Goal: Communication & Community: Participate in discussion

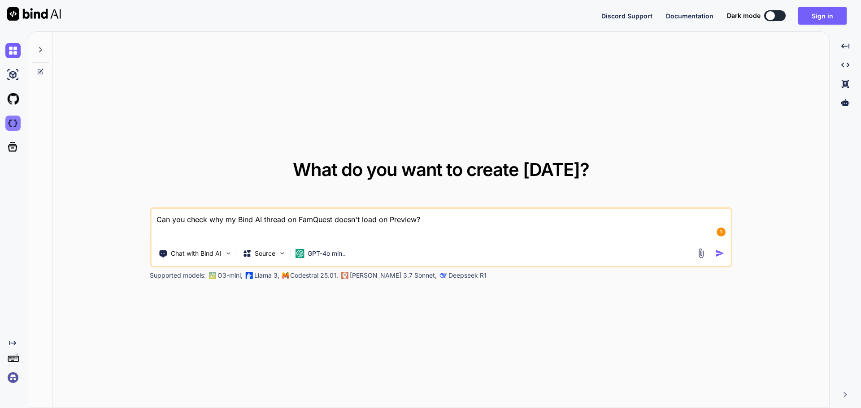
click at [14, 127] on img at bounding box center [12, 123] width 15 height 15
click at [827, 15] on button "Sign in" at bounding box center [822, 16] width 48 height 18
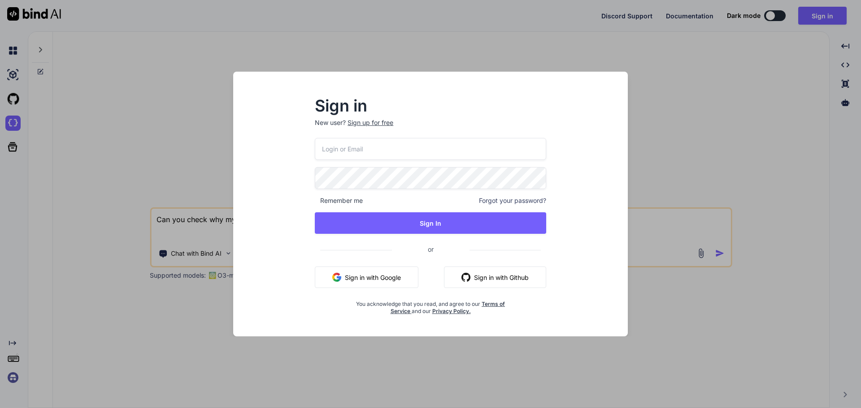
type input "reggievallente@gmail.com"
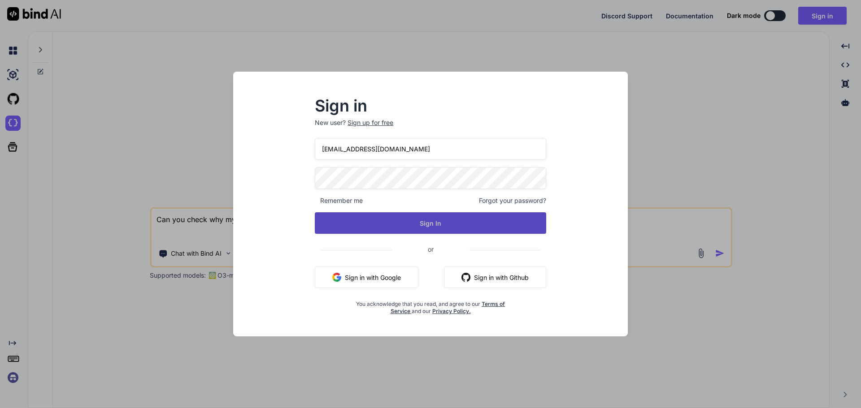
click at [432, 222] on button "Sign In" at bounding box center [430, 223] width 231 height 22
click at [431, 223] on button "Sign In" at bounding box center [430, 223] width 231 height 22
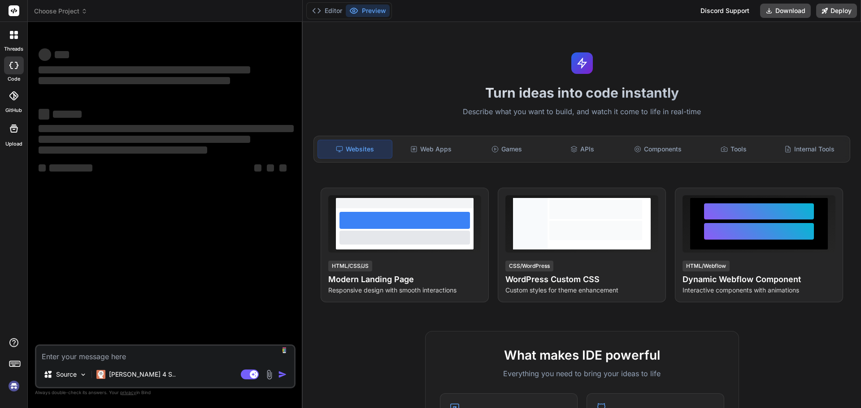
click at [15, 38] on icon at bounding box center [16, 37] width 4 height 4
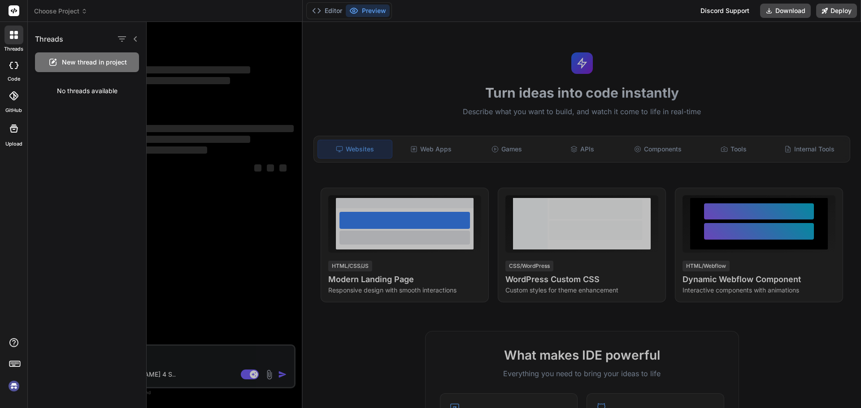
click at [265, 9] on div "Choose Project" at bounding box center [165, 11] width 262 height 9
click at [225, 210] on div at bounding box center [504, 215] width 714 height 386
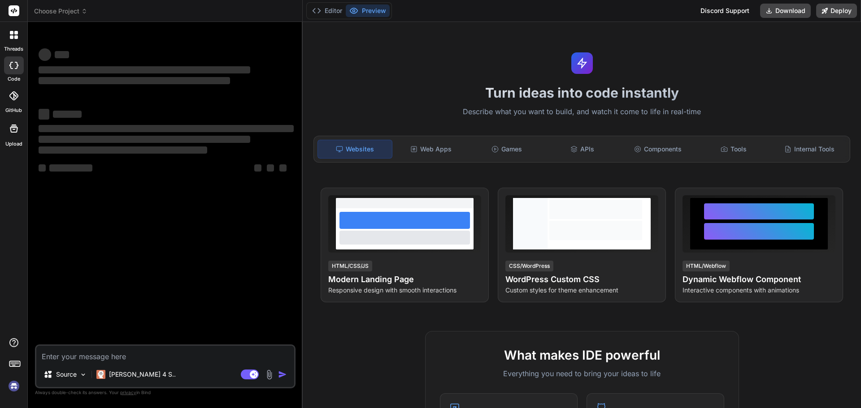
click at [18, 39] on div at bounding box center [13, 35] width 19 height 19
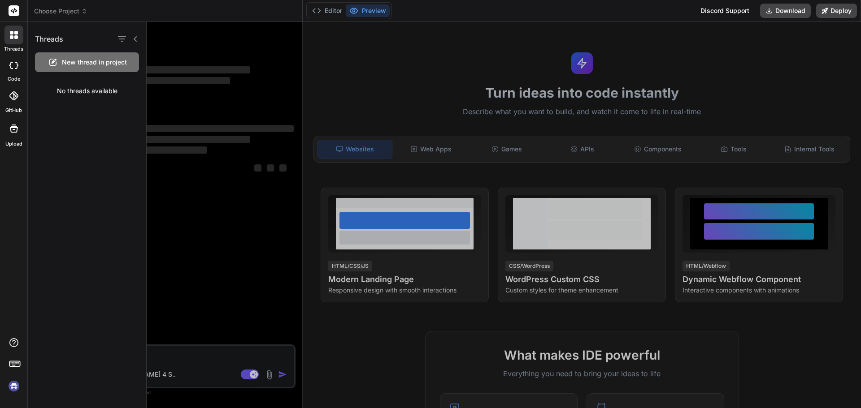
click at [109, 64] on span "New thread in project" at bounding box center [94, 62] width 65 height 9
type textarea "x"
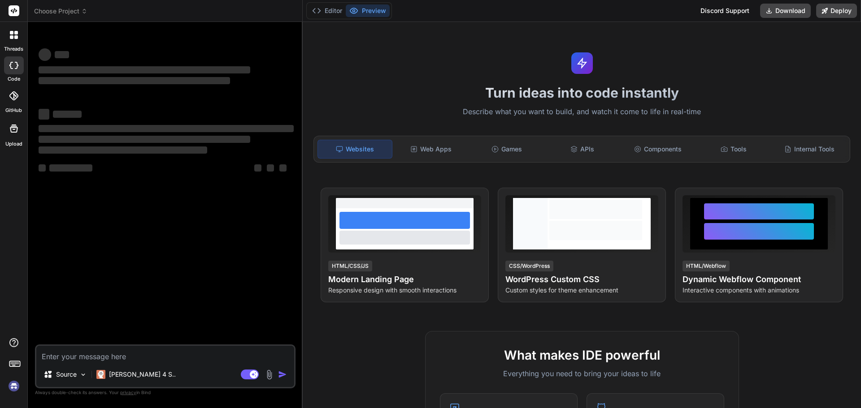
click at [63, 11] on span "Choose Project" at bounding box center [60, 11] width 53 height 9
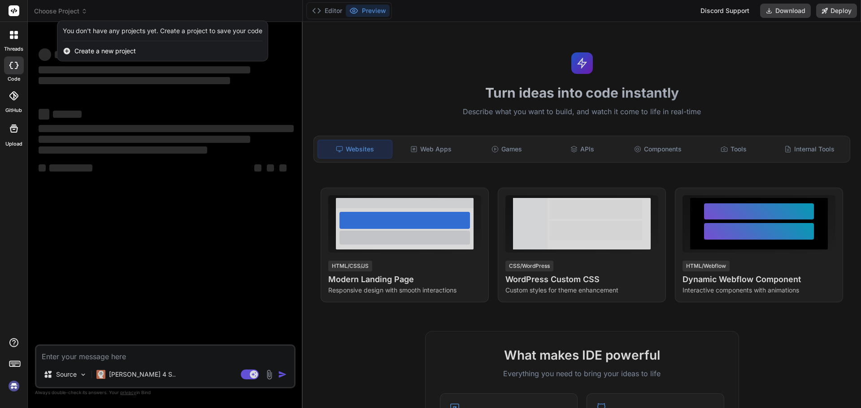
click at [187, 9] on div at bounding box center [430, 204] width 861 height 408
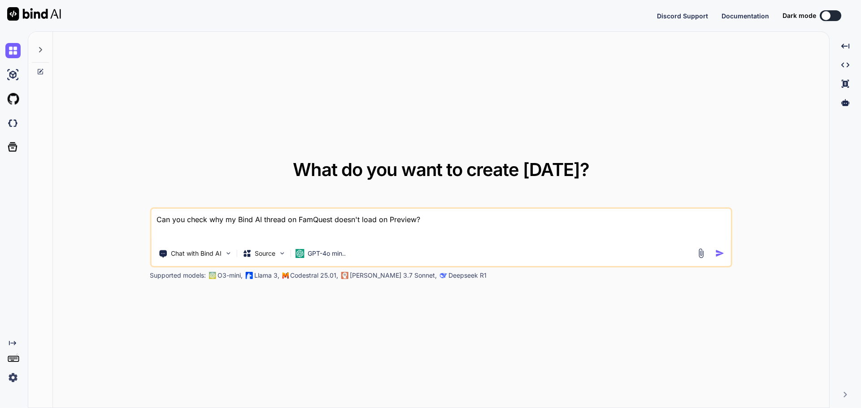
click at [14, 378] on img at bounding box center [12, 377] width 15 height 15
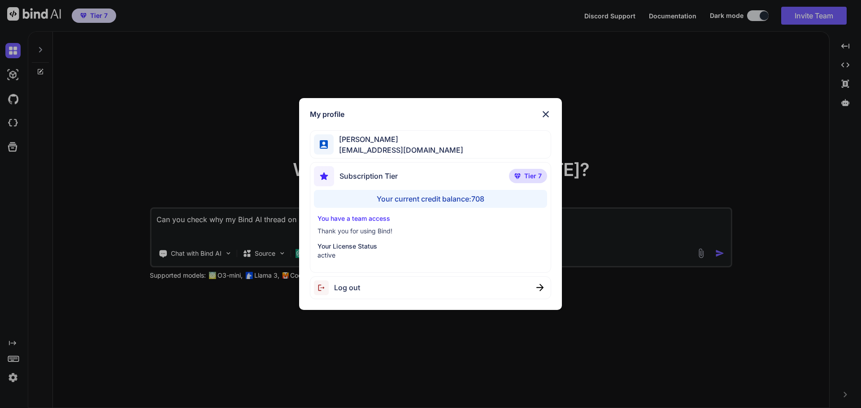
type textarea "x"
click at [546, 113] on img at bounding box center [545, 114] width 11 height 11
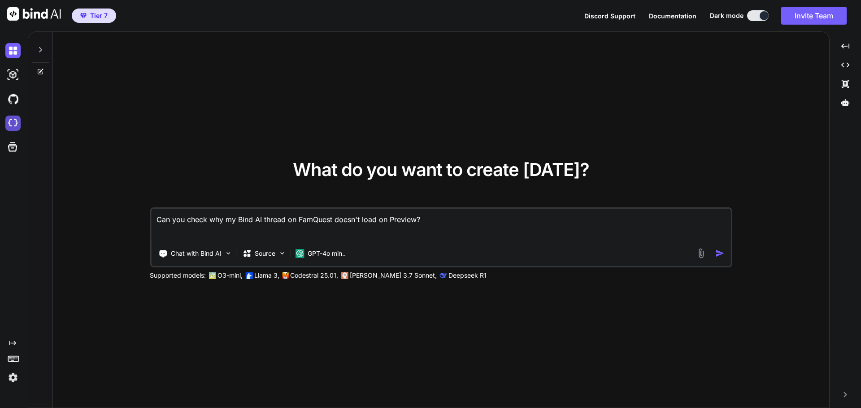
click at [11, 126] on img at bounding box center [12, 123] width 15 height 15
click at [849, 65] on icon at bounding box center [845, 65] width 8 height 5
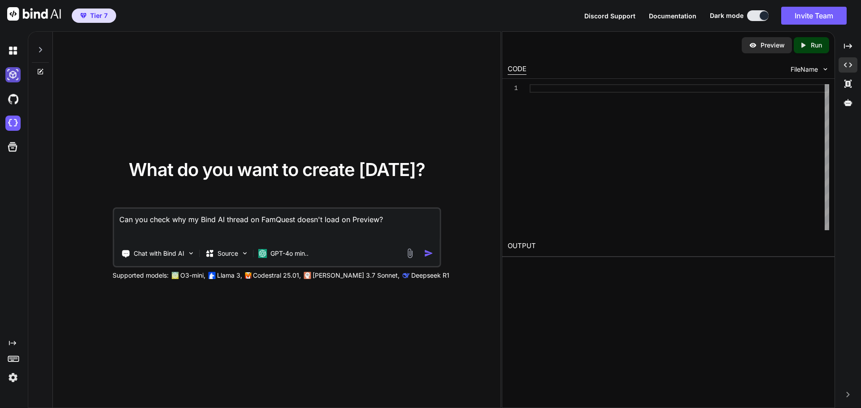
click at [15, 76] on img at bounding box center [12, 74] width 15 height 15
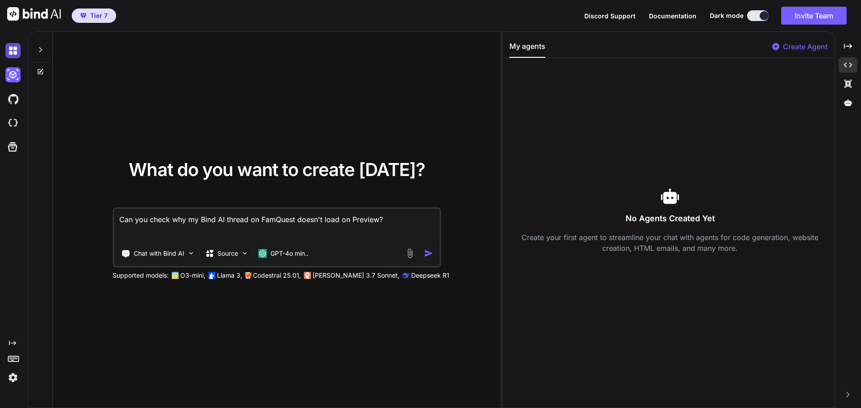
click at [16, 52] on img at bounding box center [12, 50] width 15 height 15
click at [16, 100] on img at bounding box center [12, 98] width 15 height 15
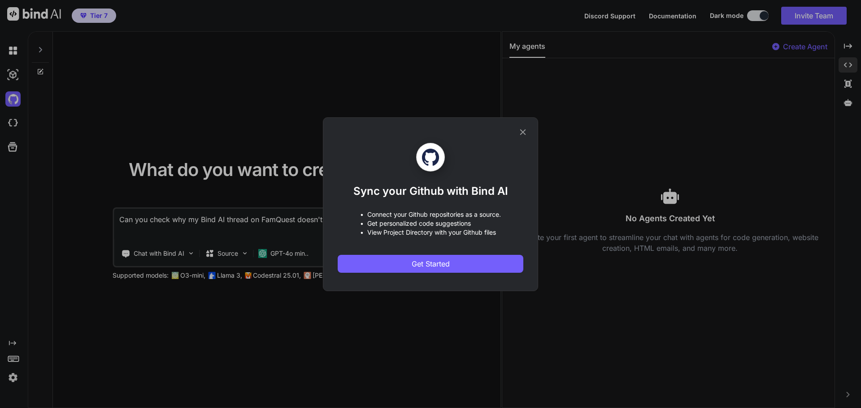
click at [519, 133] on icon at bounding box center [523, 132] width 10 height 10
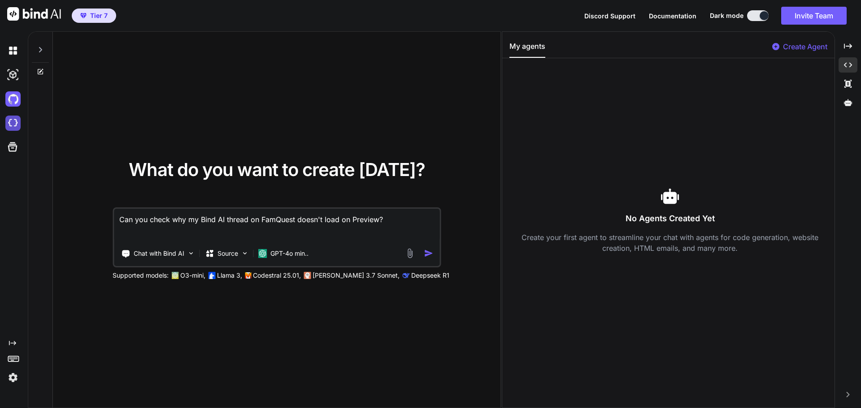
click at [14, 123] on img at bounding box center [12, 123] width 15 height 15
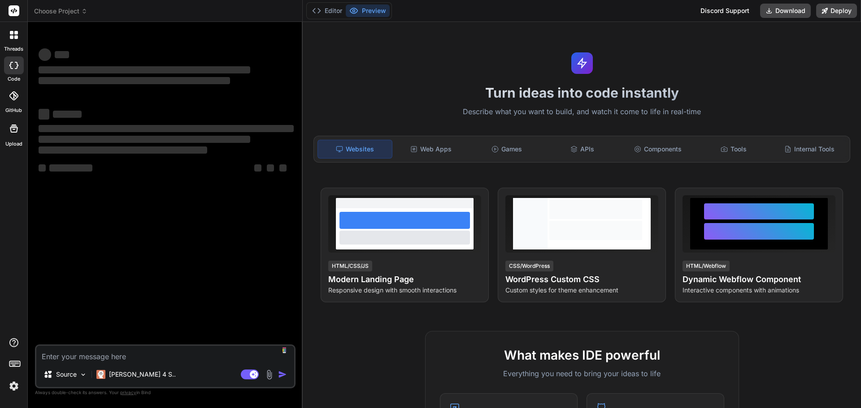
type textarea "x"
click at [15, 387] on img at bounding box center [13, 386] width 15 height 15
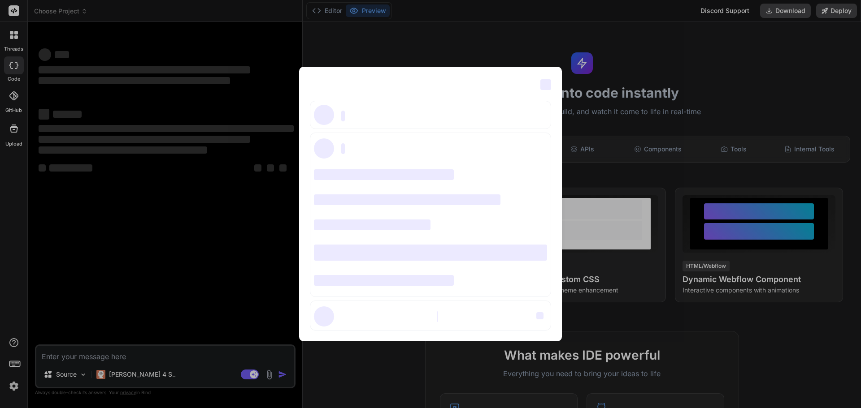
click at [103, 243] on div "‌ ‌ ‌ ‌ ‌ ‌ ‌ ‌ ‌ ‌ ‌ ‌ ‌ ‌ ‌" at bounding box center [430, 204] width 861 height 408
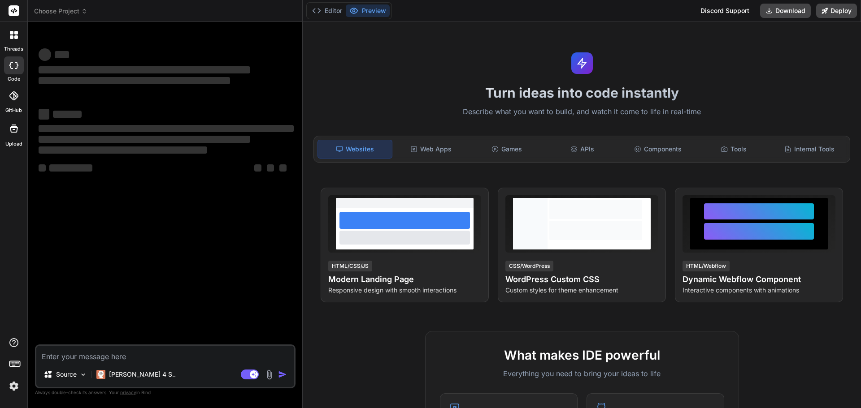
click at [16, 388] on img at bounding box center [13, 386] width 15 height 15
click at [17, 35] on icon at bounding box center [14, 35] width 8 height 8
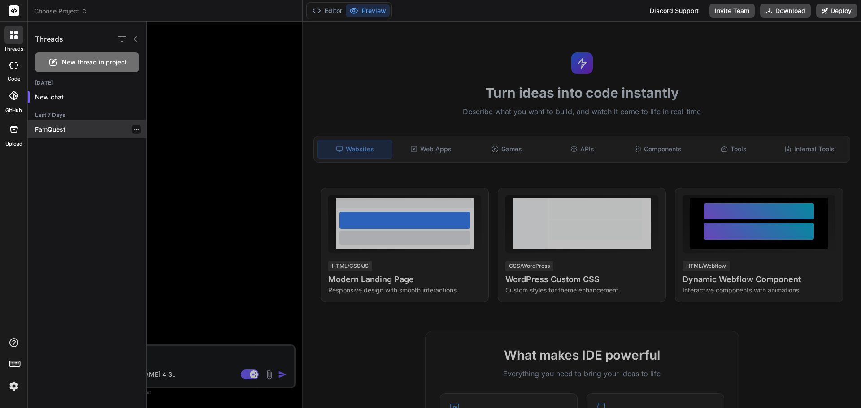
click at [53, 130] on p "FamQuest" at bounding box center [90, 129] width 111 height 9
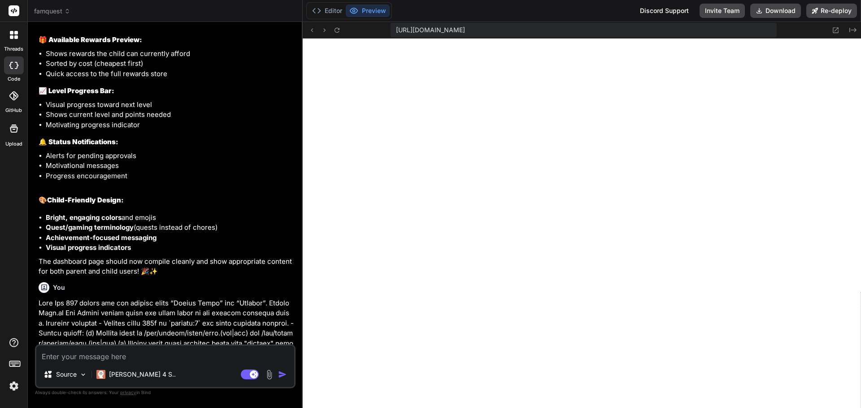
scroll to position [2012, 0]
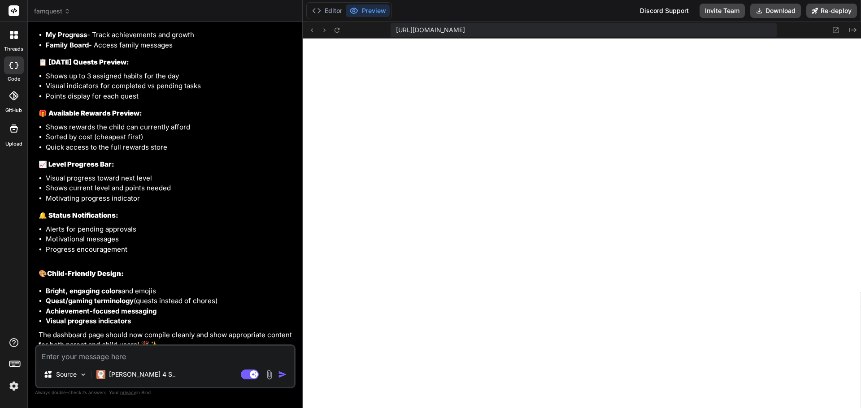
click at [16, 37] on icon at bounding box center [16, 37] width 4 height 4
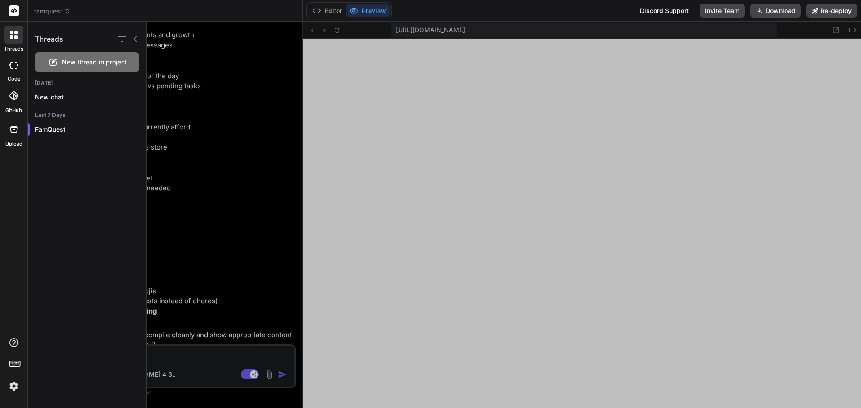
scroll to position [324, 0]
click at [45, 96] on p "New chat" at bounding box center [90, 97] width 111 height 9
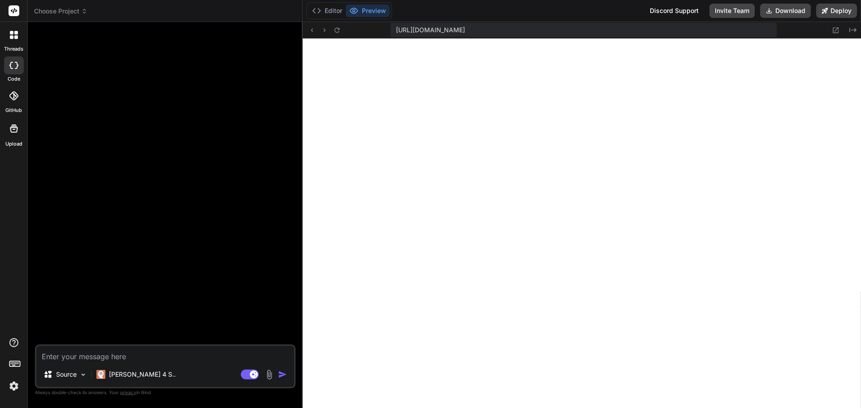
type textarea "x"
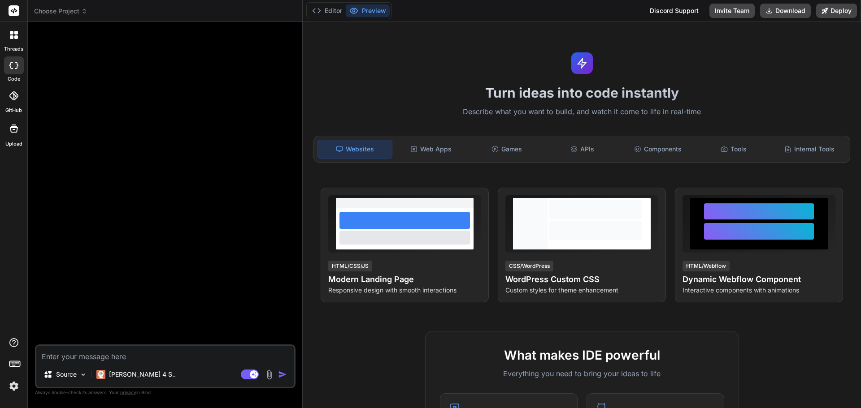
scroll to position [1465, 0]
